Goal: Task Accomplishment & Management: Complete application form

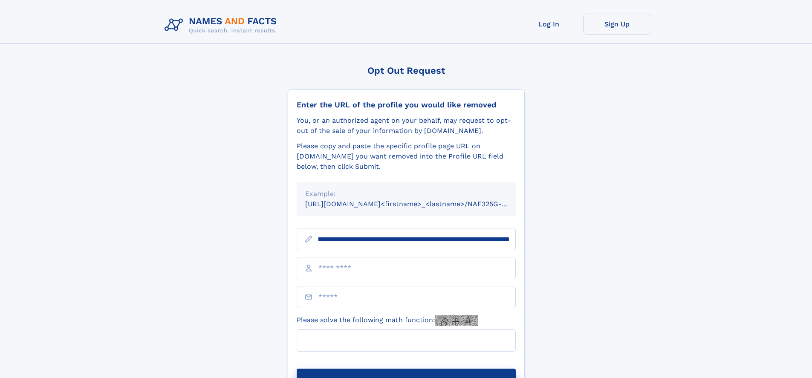
scroll to position [0, 103]
type input "**********"
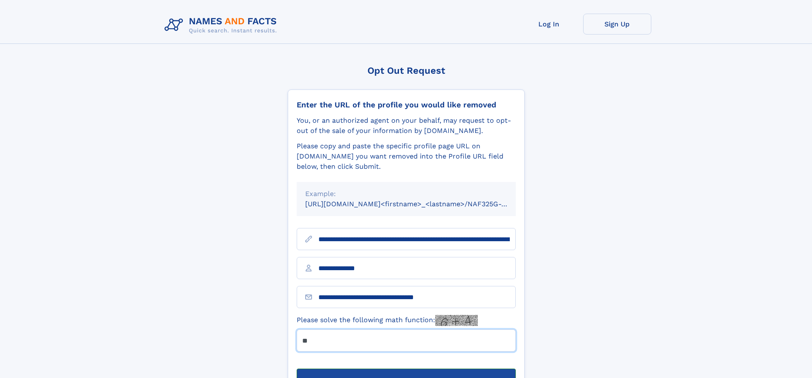
type input "**"
click at [406, 369] on button "Submit Opt Out Request" at bounding box center [406, 382] width 219 height 27
